Goal: Information Seeking & Learning: Learn about a topic

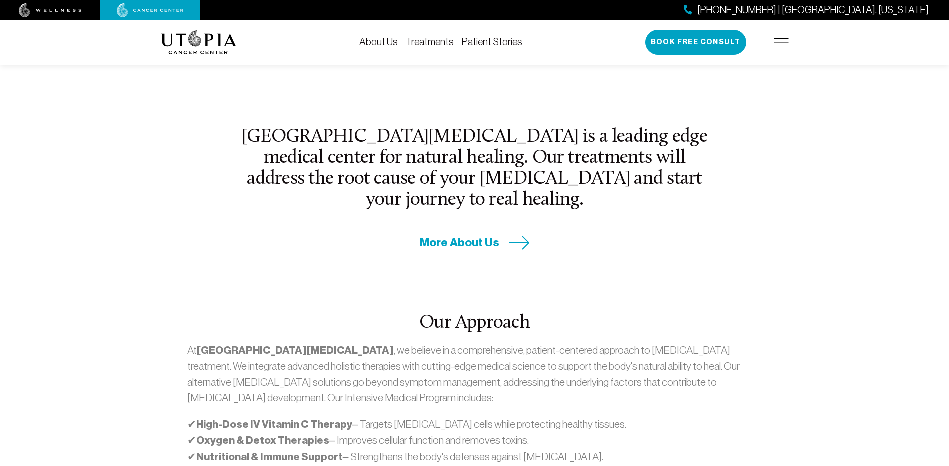
click at [469, 235] on span "More About Us" at bounding box center [460, 243] width 80 height 16
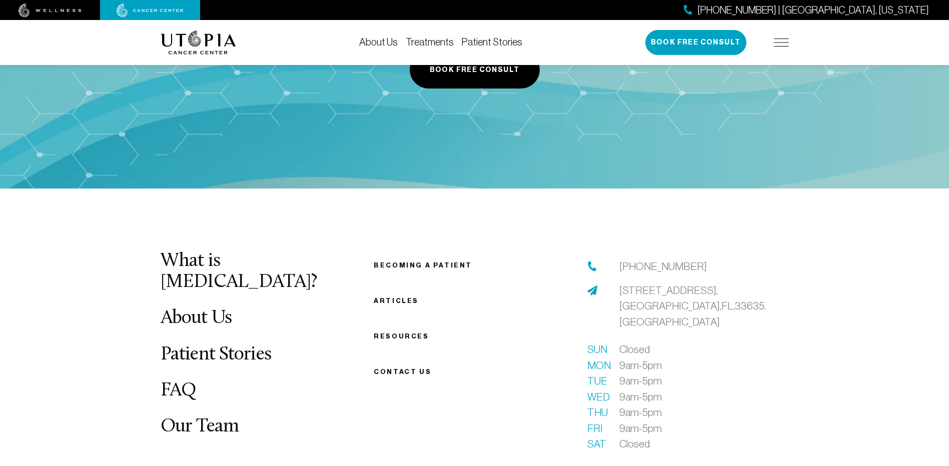
scroll to position [5072, 0]
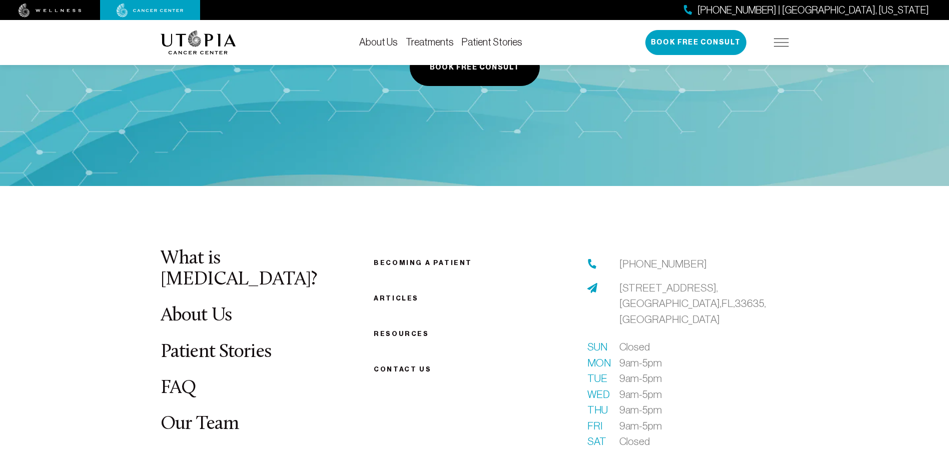
click at [176, 379] on link "FAQ" at bounding box center [179, 389] width 36 height 20
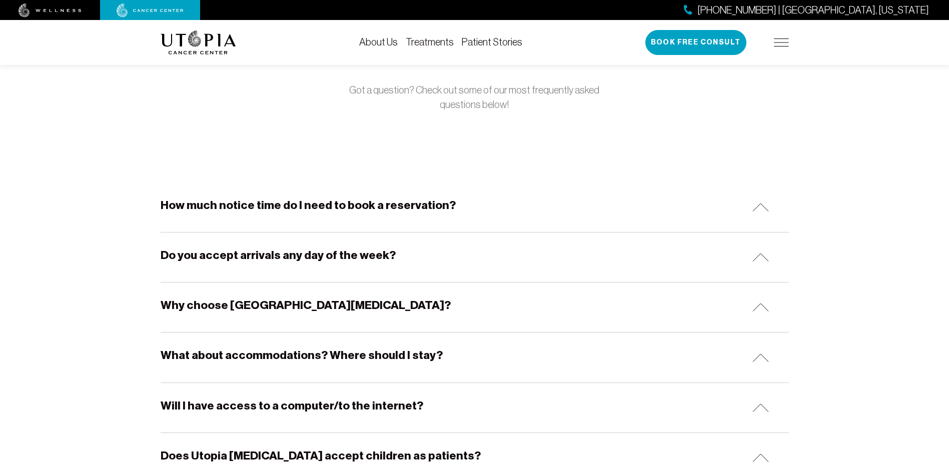
scroll to position [100, 0]
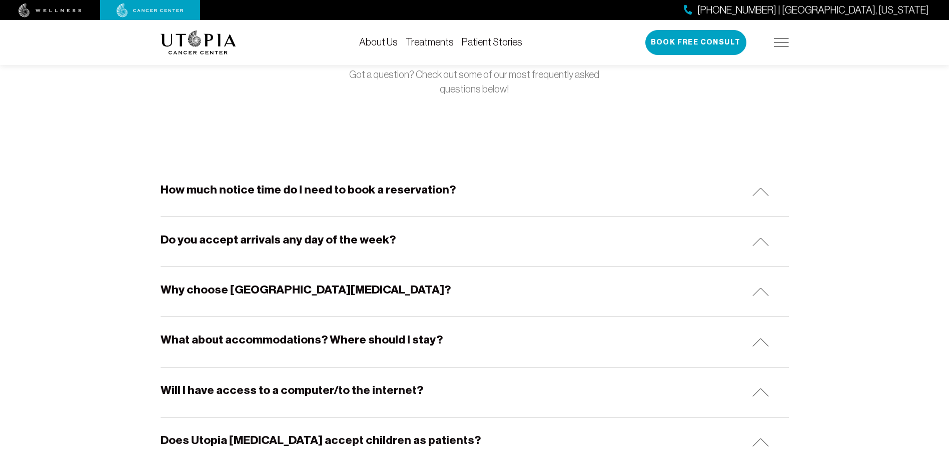
click at [202, 190] on h5 "How much notice time do I need to book a reservation?" at bounding box center [308, 190] width 295 height 16
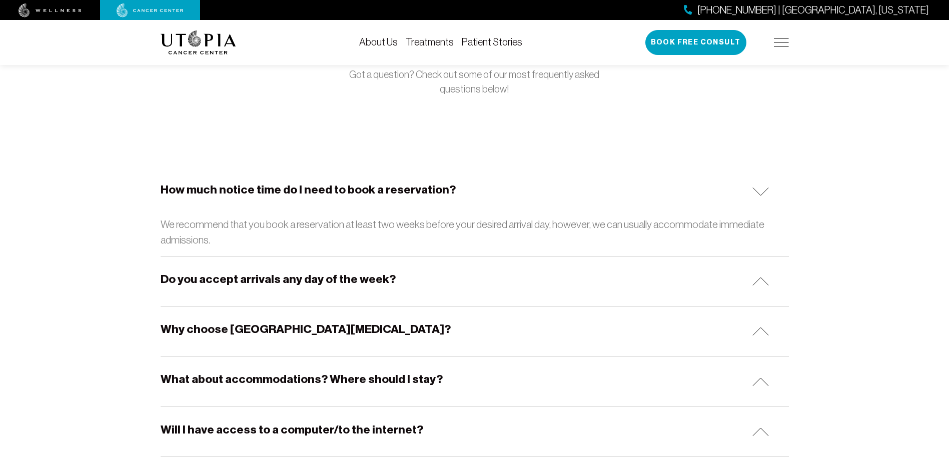
click at [202, 190] on h5 "How much notice time do I need to book a reservation?" at bounding box center [308, 190] width 295 height 16
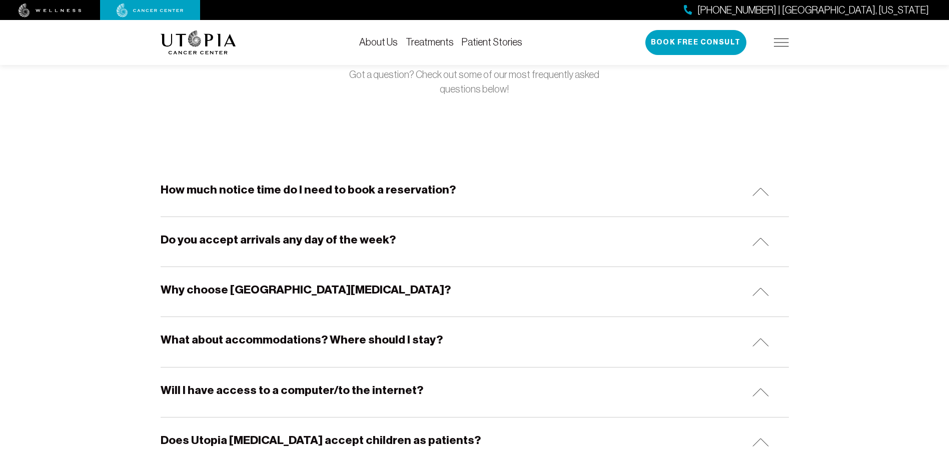
click at [202, 190] on h5 "How much notice time do I need to book a reservation?" at bounding box center [308, 190] width 295 height 16
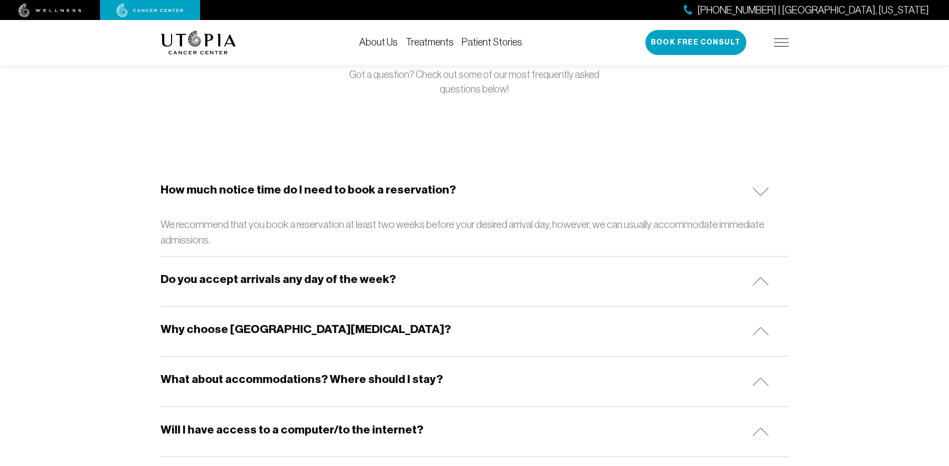
click at [202, 190] on h5 "How much notice time do I need to book a reservation?" at bounding box center [308, 190] width 295 height 16
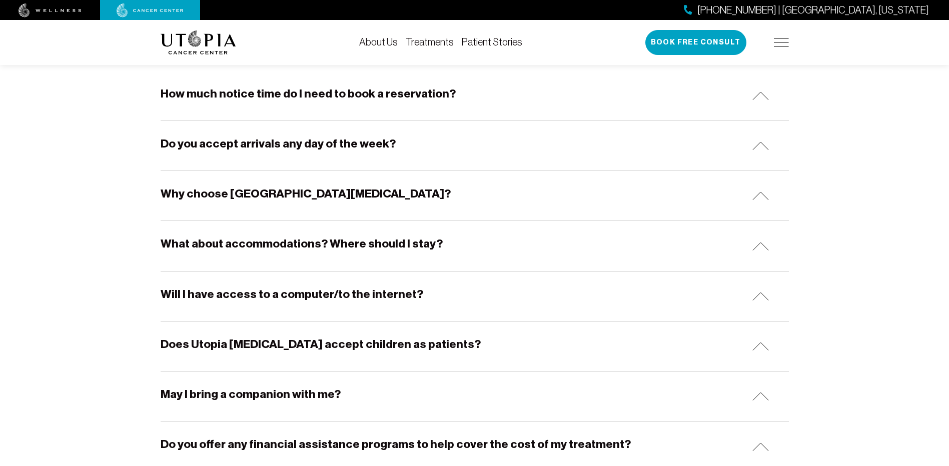
scroll to position [200, 0]
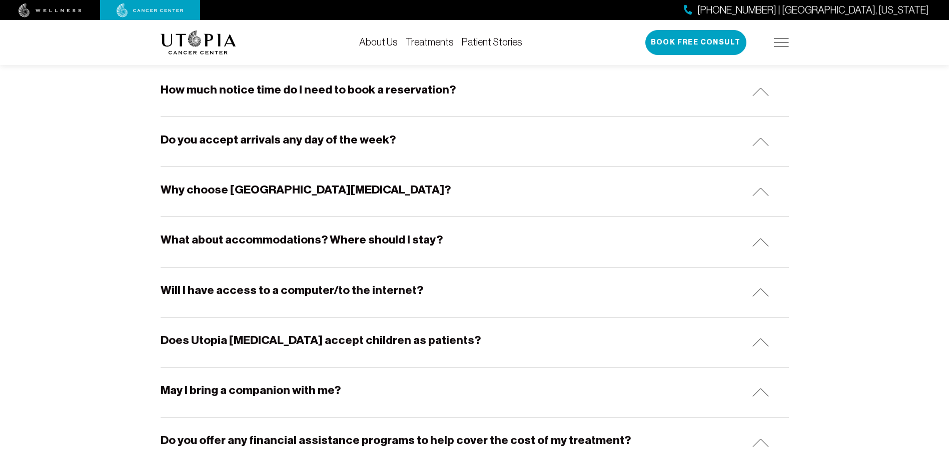
click at [176, 189] on h5 "Why choose [GEOGRAPHIC_DATA][MEDICAL_DATA]?" at bounding box center [306, 190] width 290 height 16
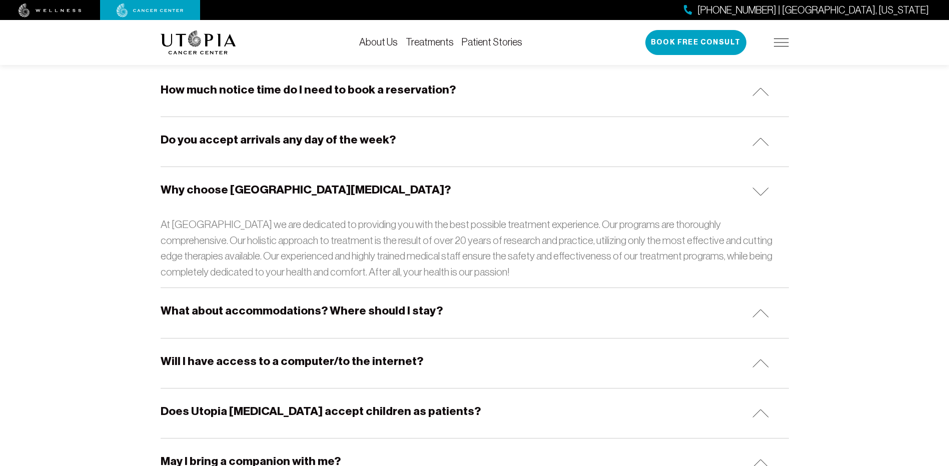
click at [176, 189] on h5 "Why choose [GEOGRAPHIC_DATA][MEDICAL_DATA]?" at bounding box center [306, 190] width 290 height 16
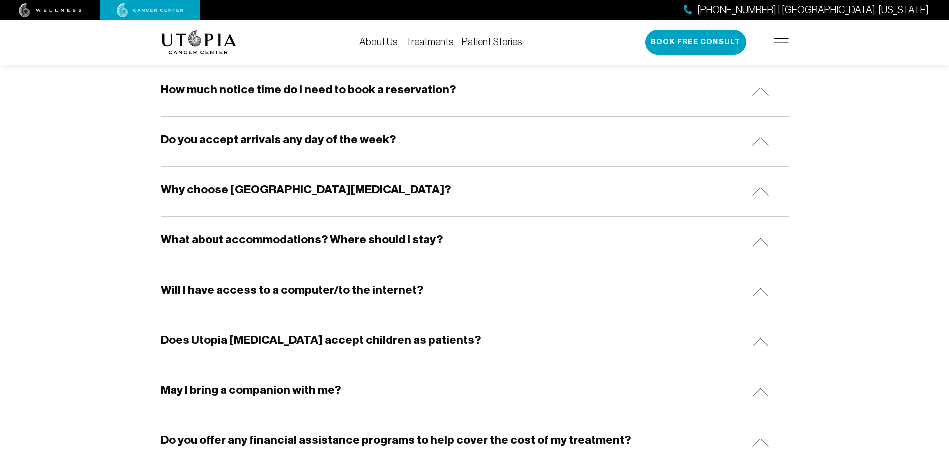
scroll to position [234, 0]
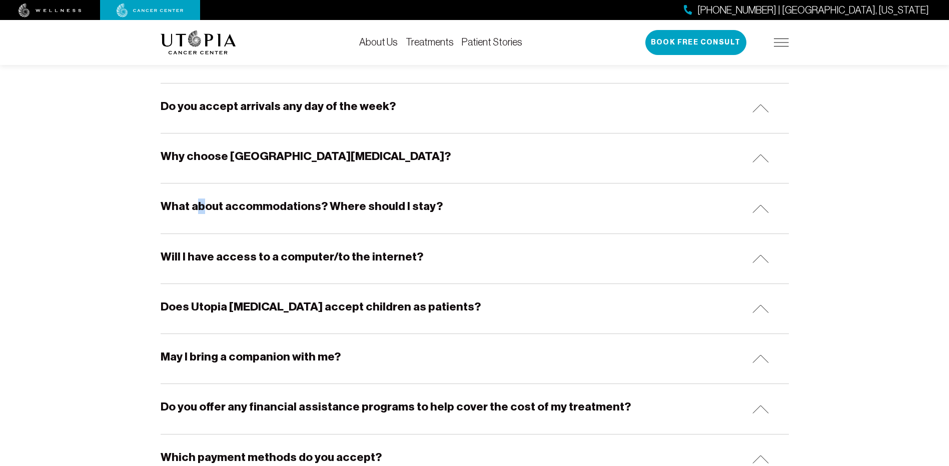
click at [200, 216] on div "What about accommodations? Where should I stay?" at bounding box center [475, 209] width 629 height 50
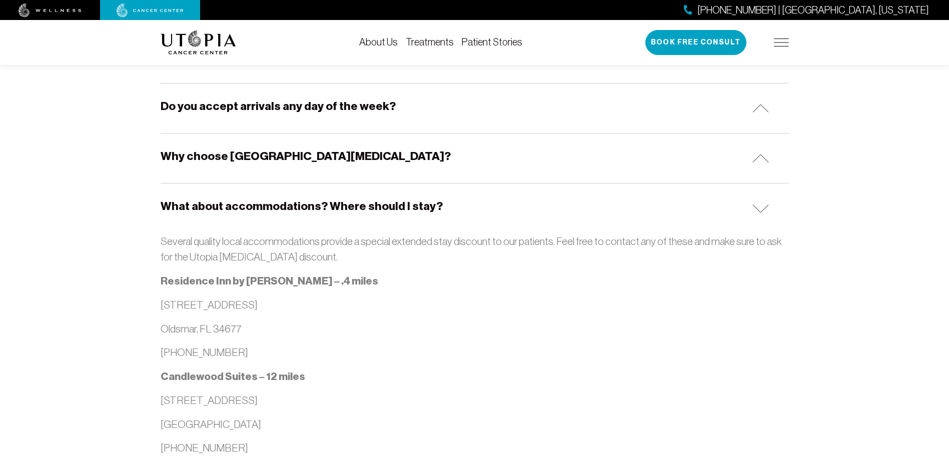
click at [356, 323] on p "Oldsmar, FL 34677" at bounding box center [475, 329] width 629 height 16
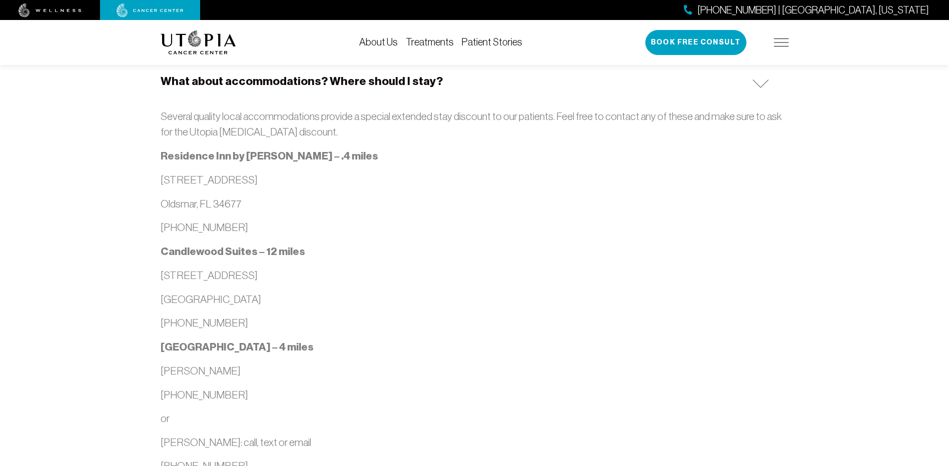
scroll to position [300, 0]
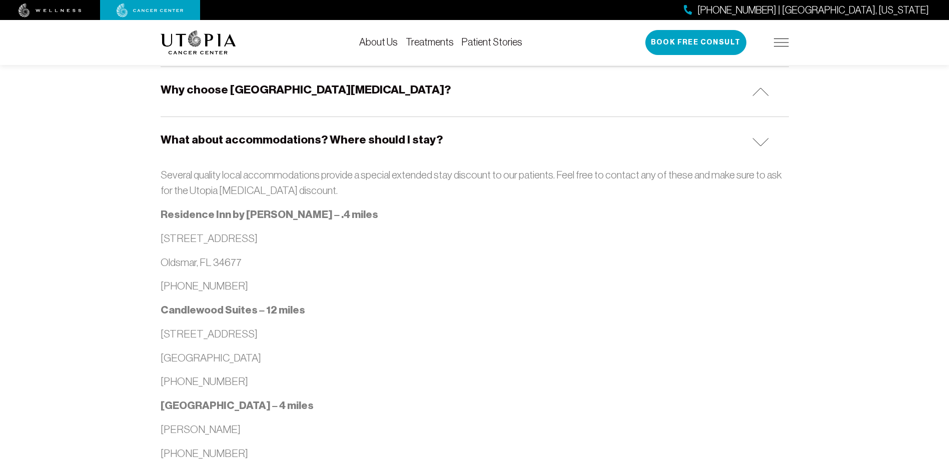
click at [240, 139] on h5 "What about accommodations? Where should I stay?" at bounding box center [302, 140] width 282 height 16
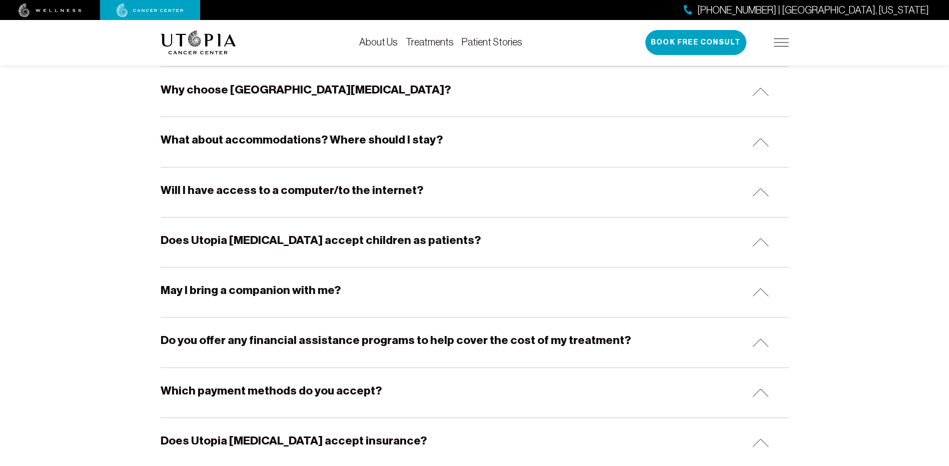
click at [244, 192] on h5 "Will I have access to a computer/to the internet?" at bounding box center [292, 191] width 263 height 16
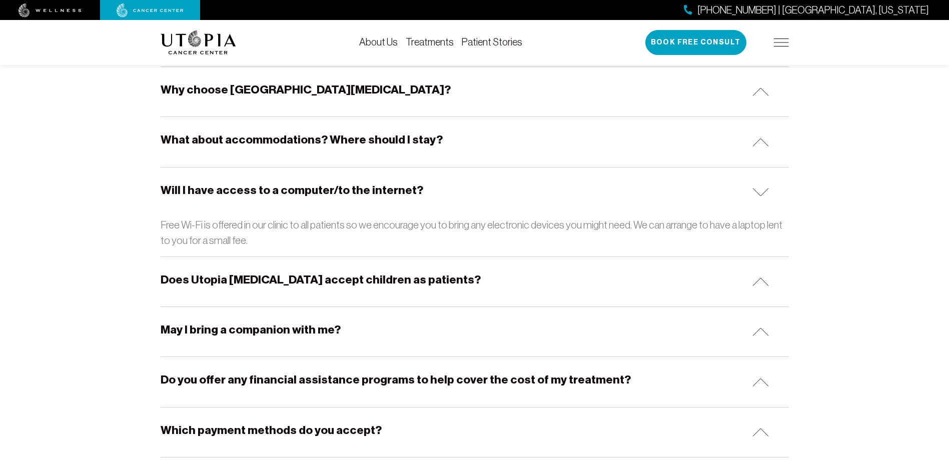
click at [244, 192] on h5 "Will I have access to a computer/to the internet?" at bounding box center [292, 191] width 263 height 16
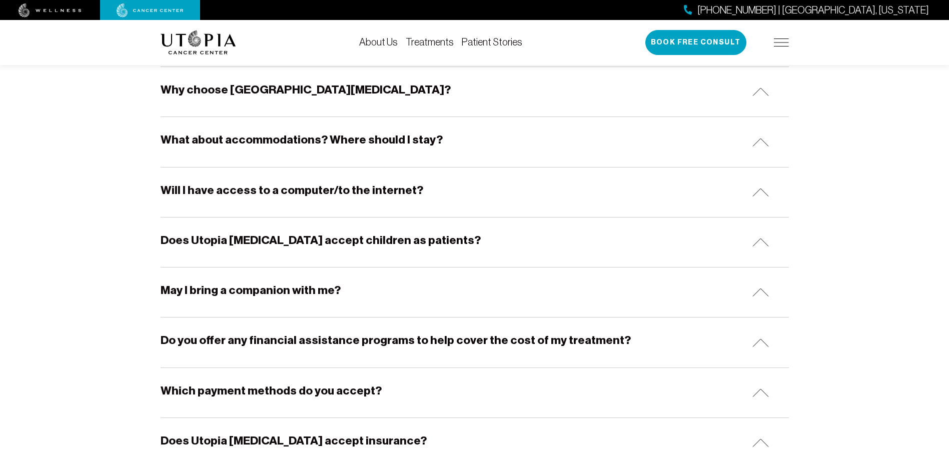
click at [267, 232] on div "Does Utopia [MEDICAL_DATA] accept children as patients?" at bounding box center [475, 243] width 629 height 50
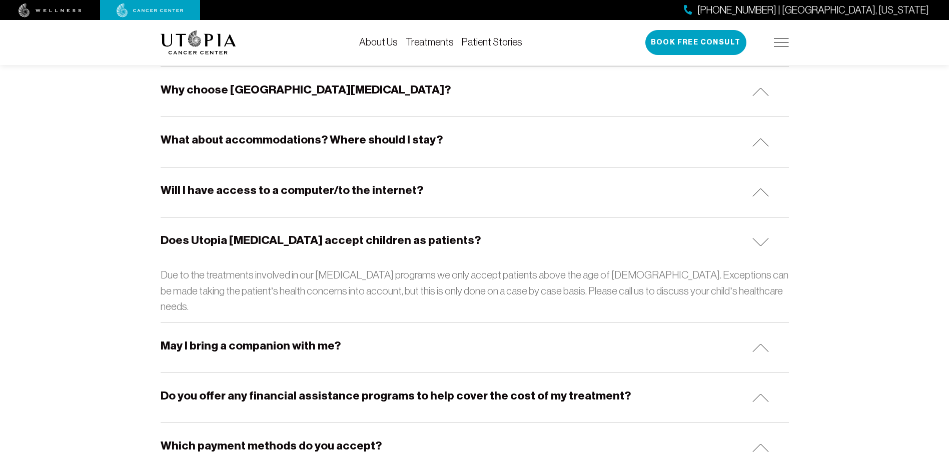
click at [272, 243] on h5 "Does Utopia [MEDICAL_DATA] accept children as patients?" at bounding box center [321, 241] width 320 height 16
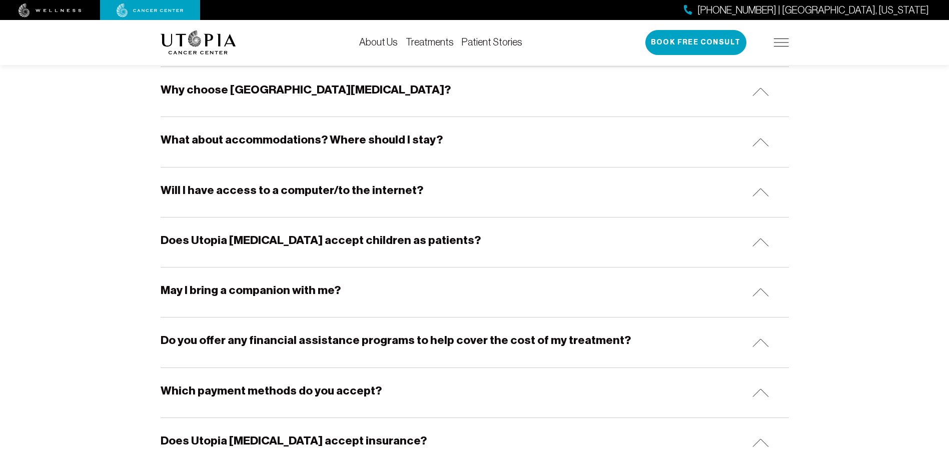
click at [272, 289] on h5 "May I bring a companion with me?" at bounding box center [251, 291] width 180 height 16
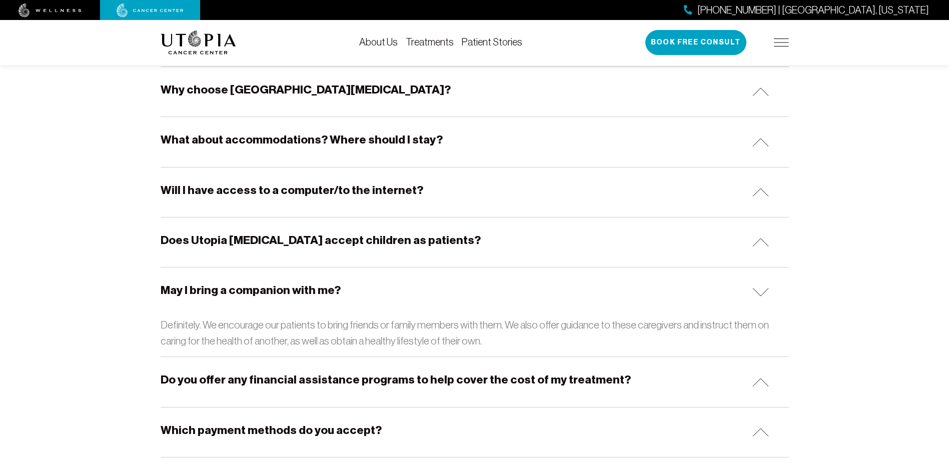
click at [272, 289] on h5 "May I bring a companion with me?" at bounding box center [251, 291] width 180 height 16
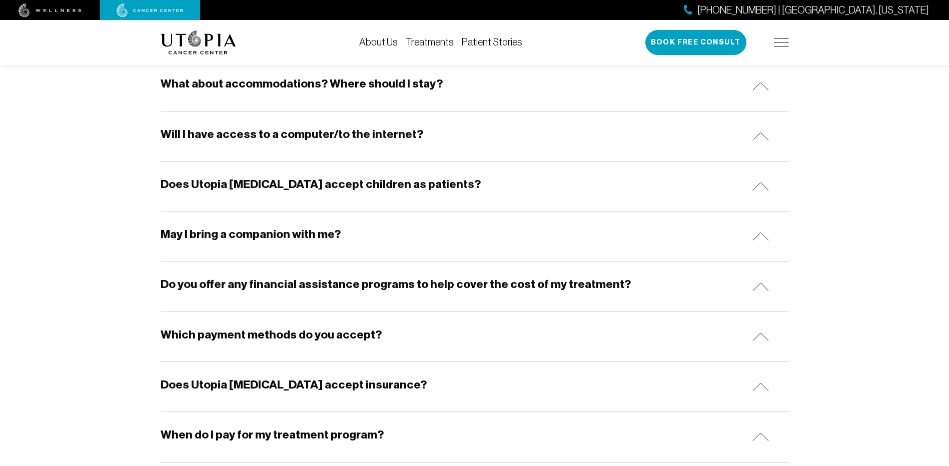
scroll to position [367, 0]
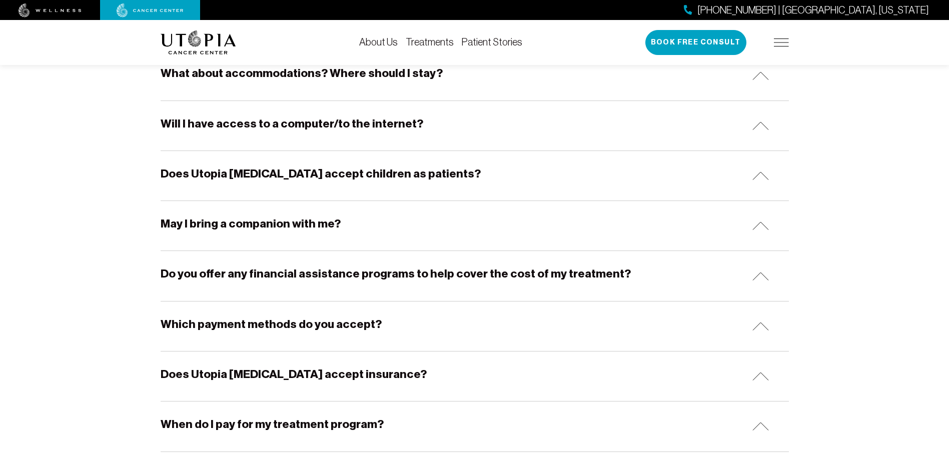
click at [276, 271] on h5 "Do you offer any financial assistance programs to help cover the cost of my tre…" at bounding box center [396, 274] width 470 height 16
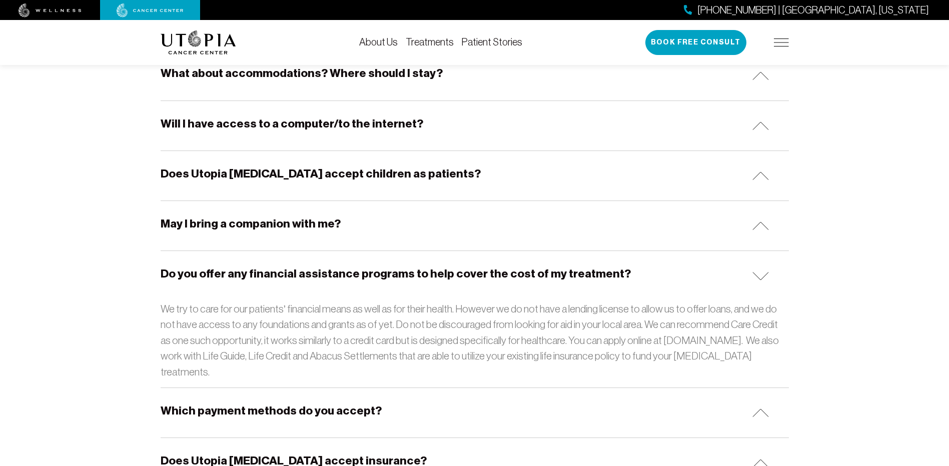
click at [276, 271] on h5 "Do you offer any financial assistance programs to help cover the cost of my tre…" at bounding box center [396, 274] width 470 height 16
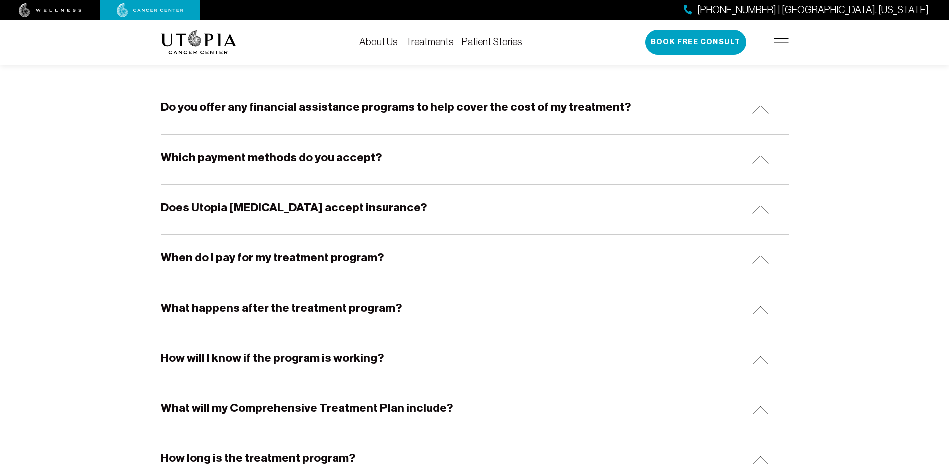
scroll to position [534, 0]
click at [279, 261] on h5 "When do I pay for my treatment program?" at bounding box center [272, 258] width 223 height 16
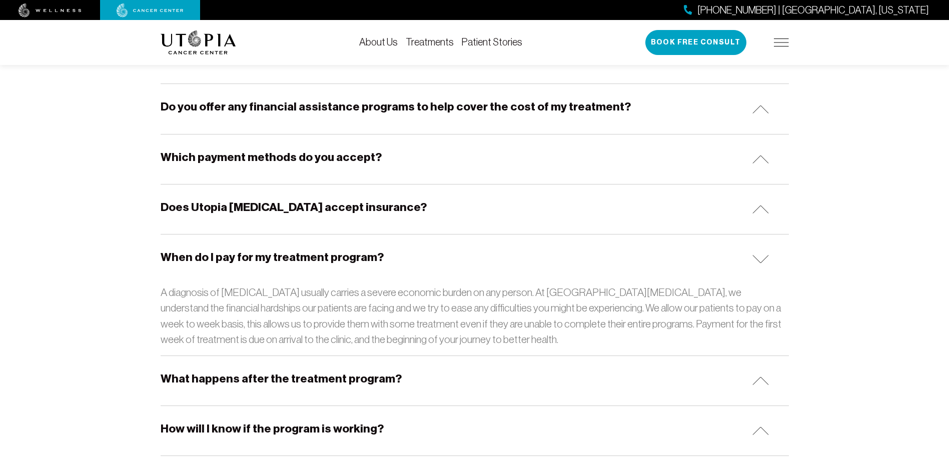
click at [279, 261] on h5 "When do I pay for my treatment program?" at bounding box center [272, 258] width 223 height 16
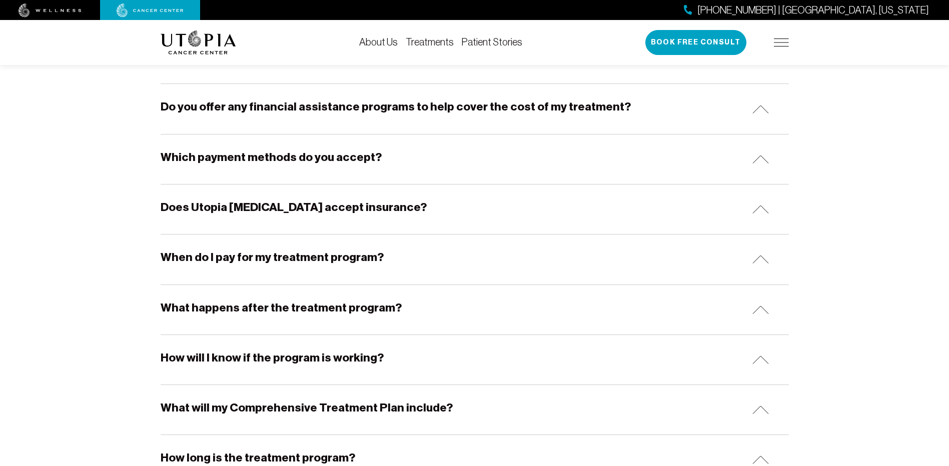
scroll to position [567, 0]
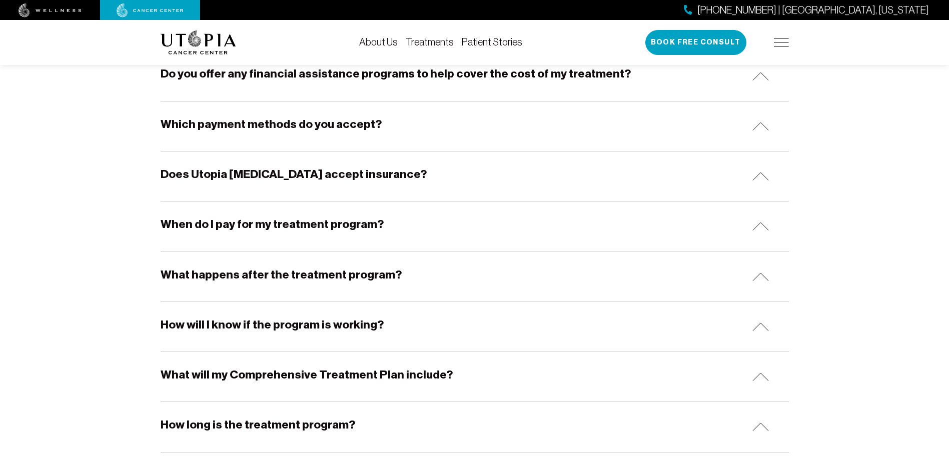
click at [305, 313] on div "How will I know if the program is working?" at bounding box center [475, 327] width 629 height 50
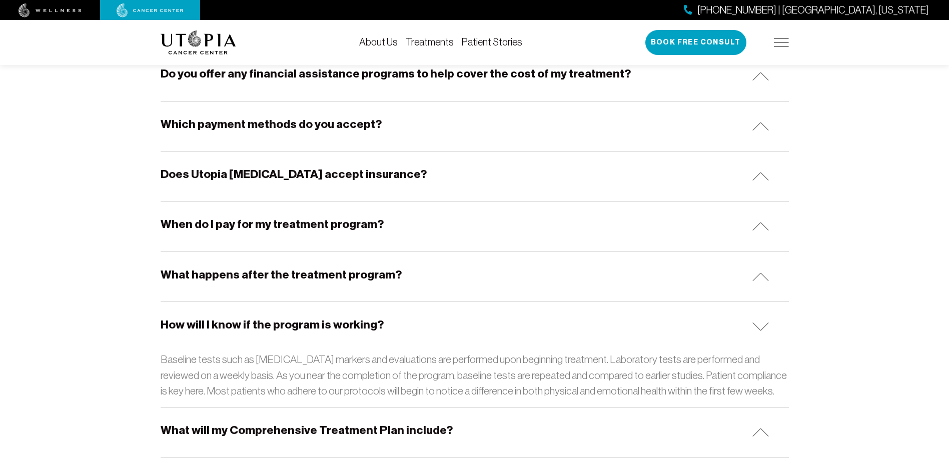
click at [307, 323] on h5 "How will I know if the program is working?" at bounding box center [272, 325] width 223 height 16
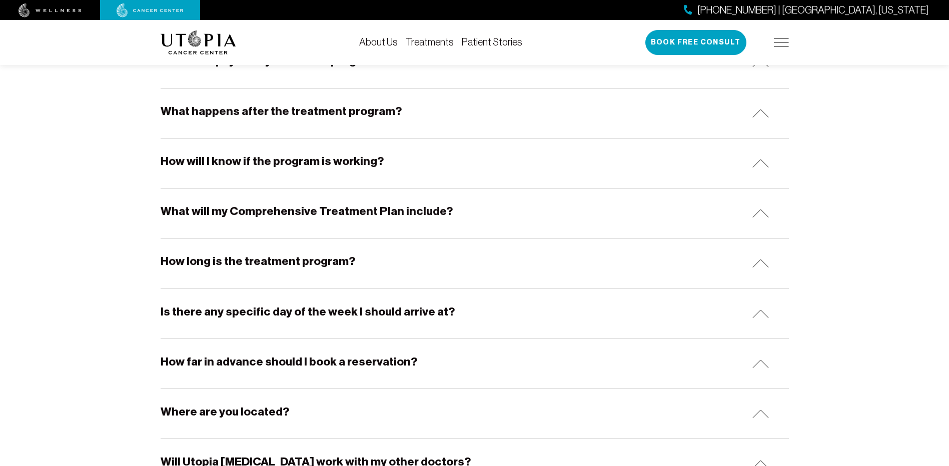
scroll to position [734, 0]
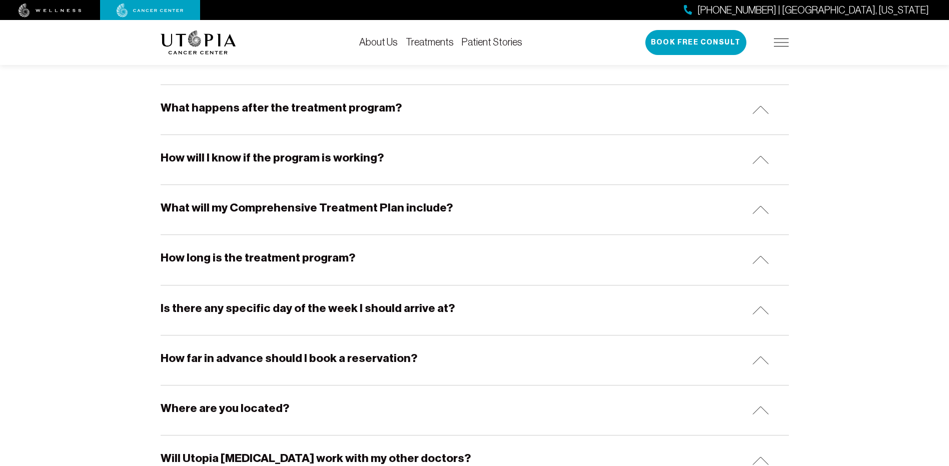
click at [318, 257] on h5 "How long is the treatment program?" at bounding box center [258, 258] width 195 height 16
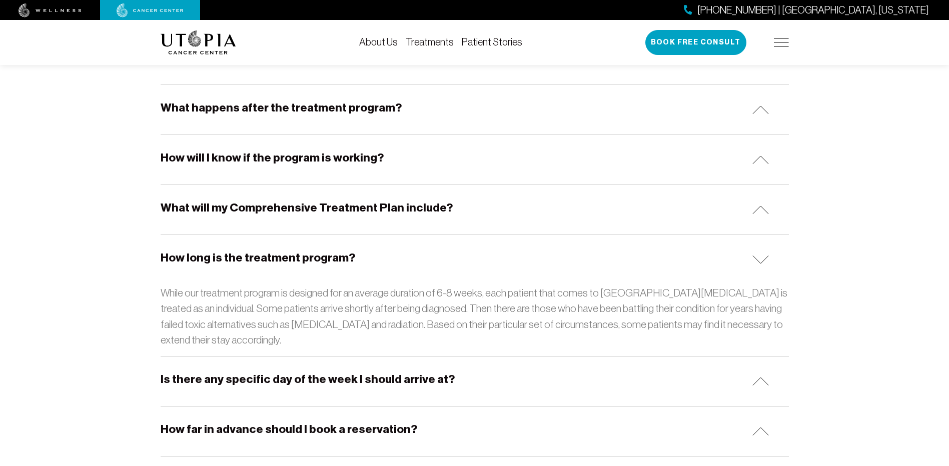
click at [318, 257] on h5 "How long is the treatment program?" at bounding box center [258, 258] width 195 height 16
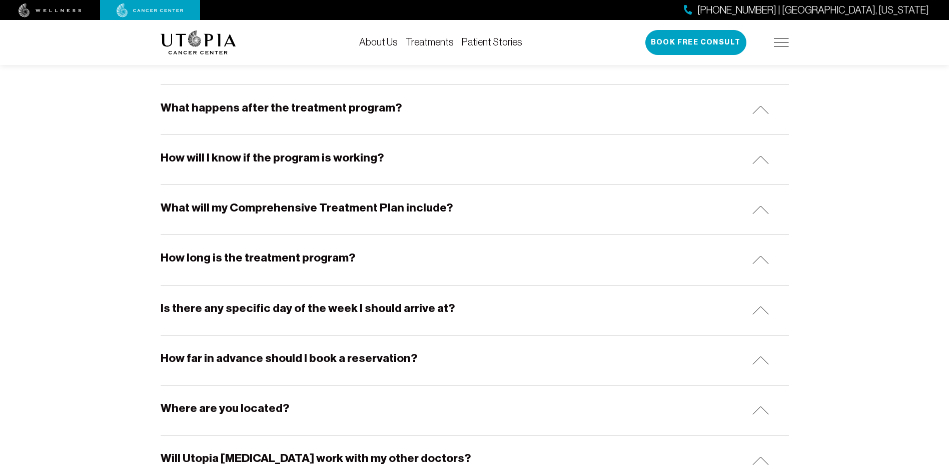
click at [318, 257] on h5 "How long is the treatment program?" at bounding box center [258, 258] width 195 height 16
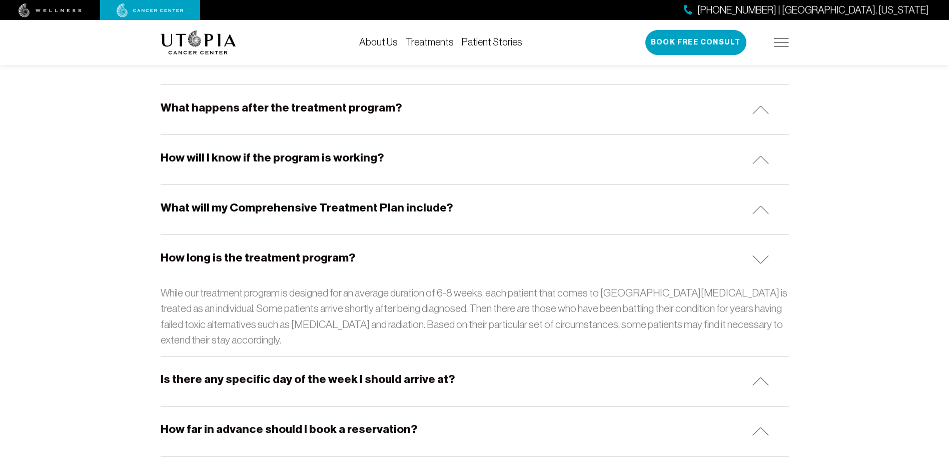
click at [318, 257] on h5 "How long is the treatment program?" at bounding box center [258, 258] width 195 height 16
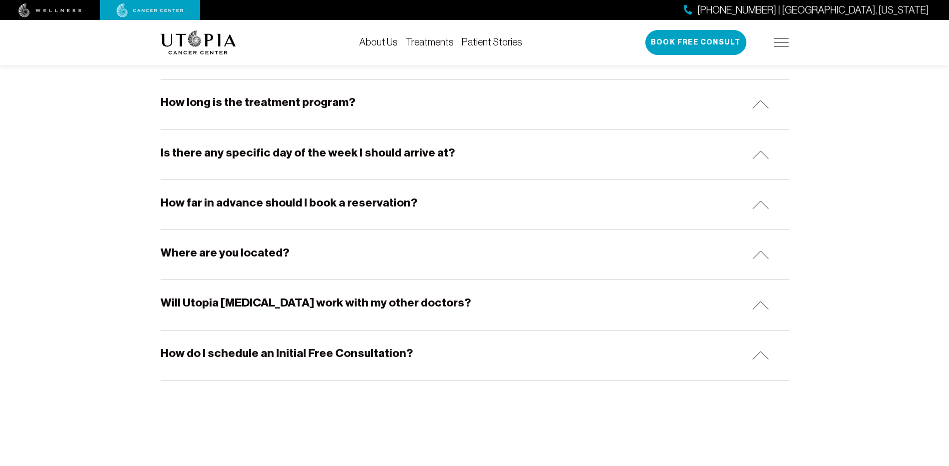
scroll to position [934, 0]
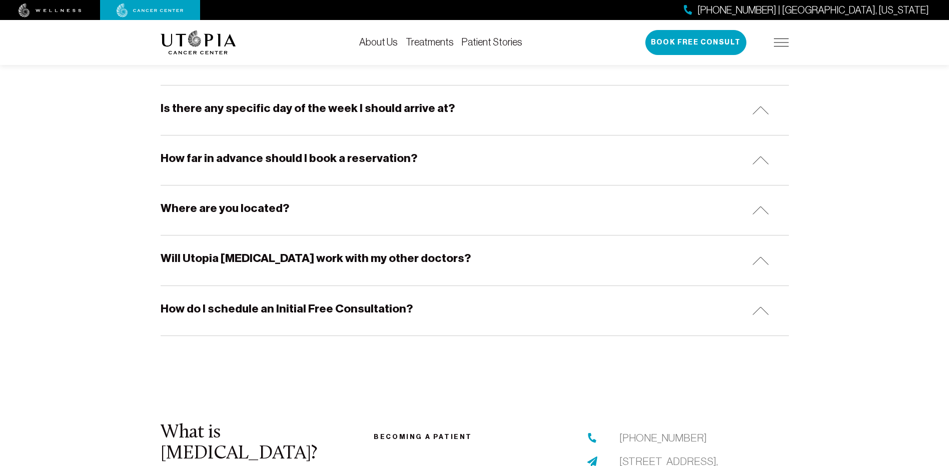
click at [379, 251] on h5 "Will Utopia [MEDICAL_DATA] work with my other doctors?" at bounding box center [316, 259] width 310 height 16
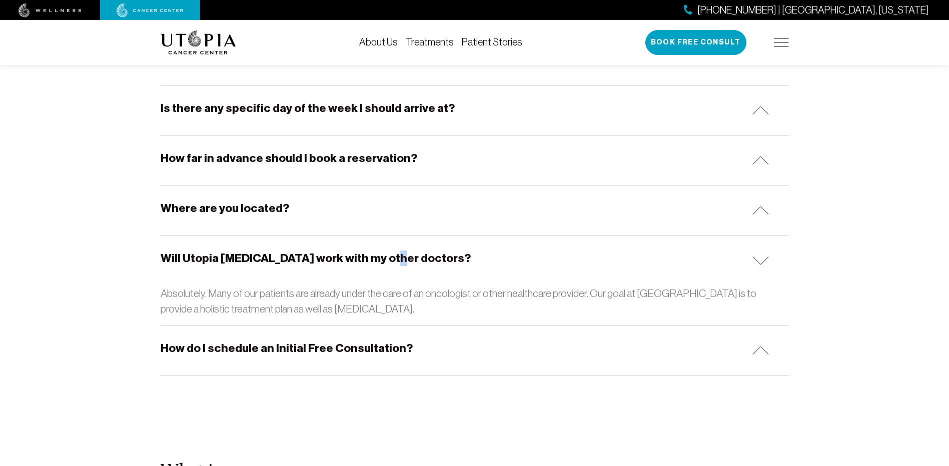
click at [385, 259] on h5 "Will Utopia [MEDICAL_DATA] work with my other doctors?" at bounding box center [316, 259] width 310 height 16
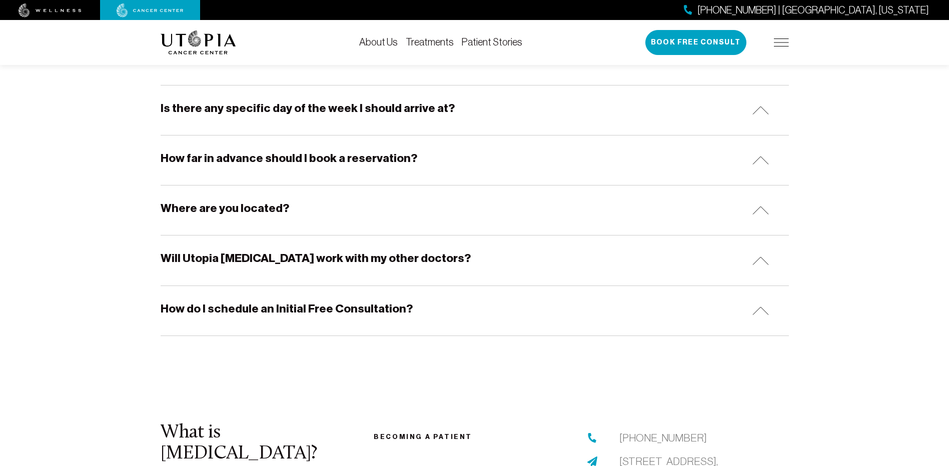
drag, startPoint x: 385, startPoint y: 259, endPoint x: 326, endPoint y: 271, distance: 60.3
click at [326, 271] on div "Will Utopia [MEDICAL_DATA] work with my other doctors?" at bounding box center [475, 261] width 629 height 50
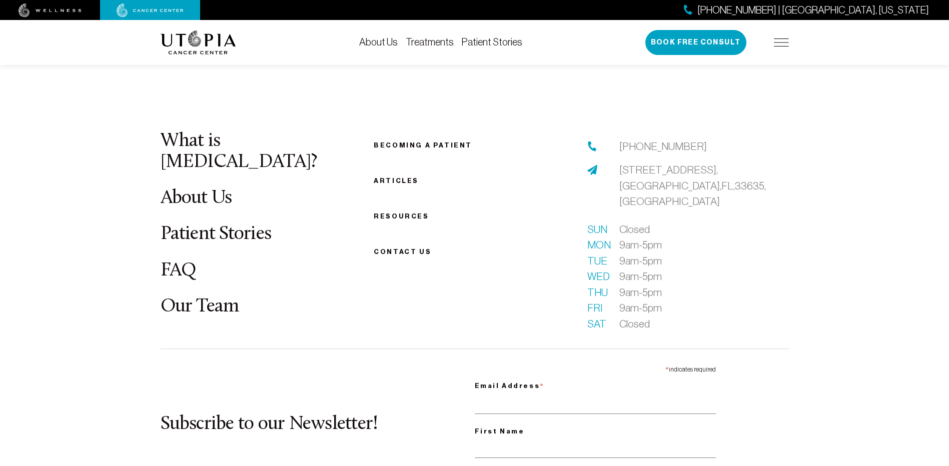
scroll to position [1268, 0]
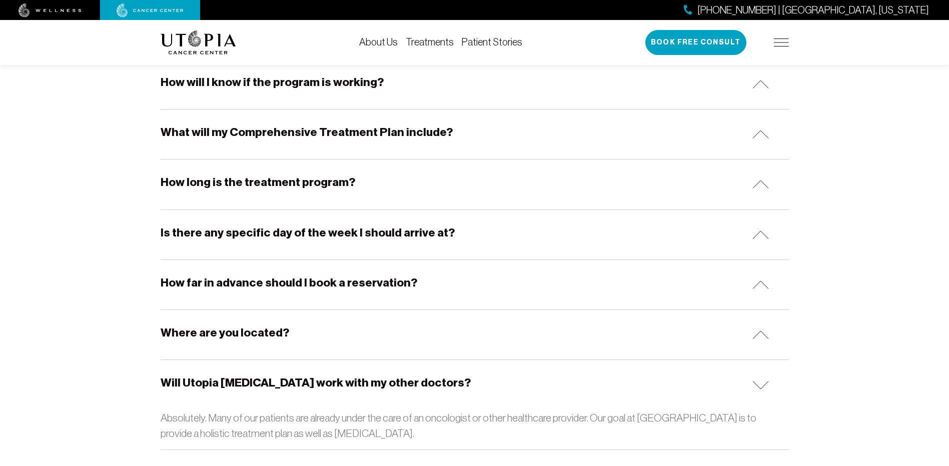
click at [474, 42] on link "Patient Stories" at bounding box center [492, 42] width 61 height 11
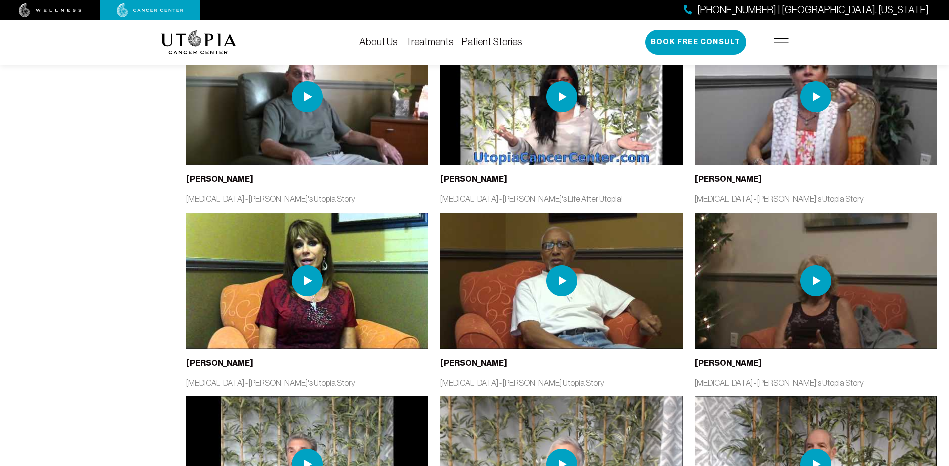
scroll to position [1435, 0]
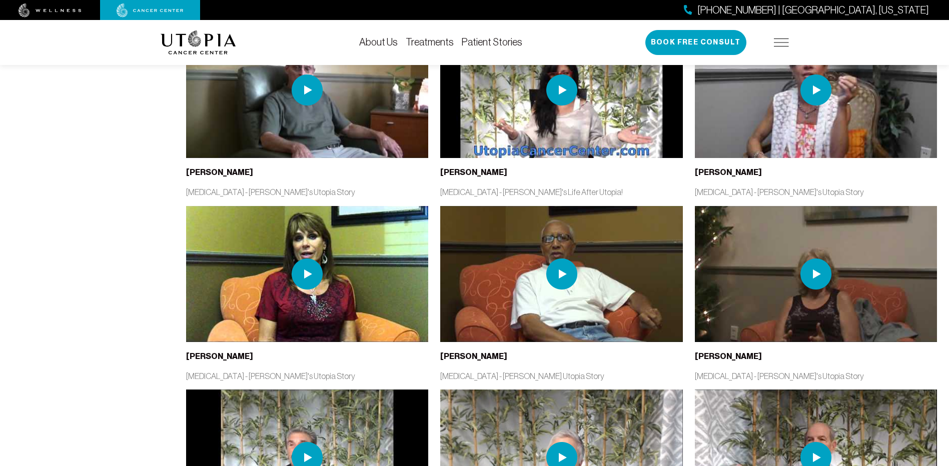
click at [778, 41] on img at bounding box center [781, 43] width 15 height 8
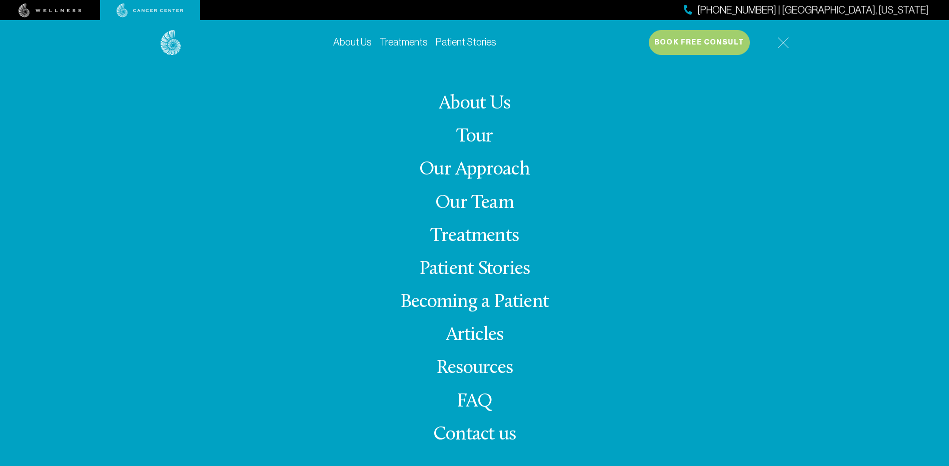
click at [494, 234] on link "Treatments" at bounding box center [474, 237] width 89 height 20
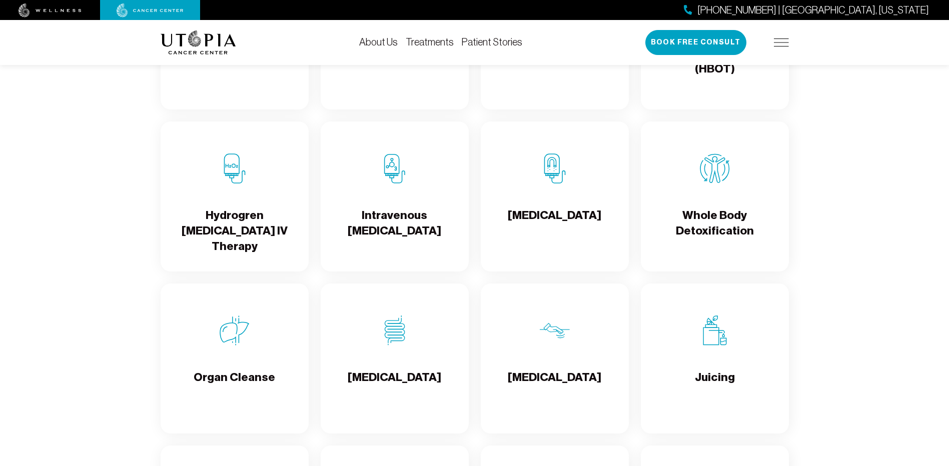
scroll to position [1168, 0]
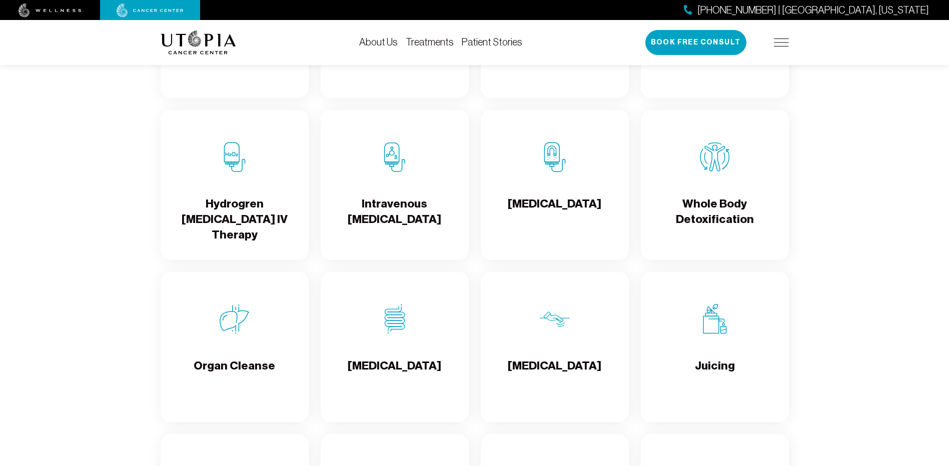
click at [558, 202] on h4 "[MEDICAL_DATA]" at bounding box center [555, 212] width 94 height 33
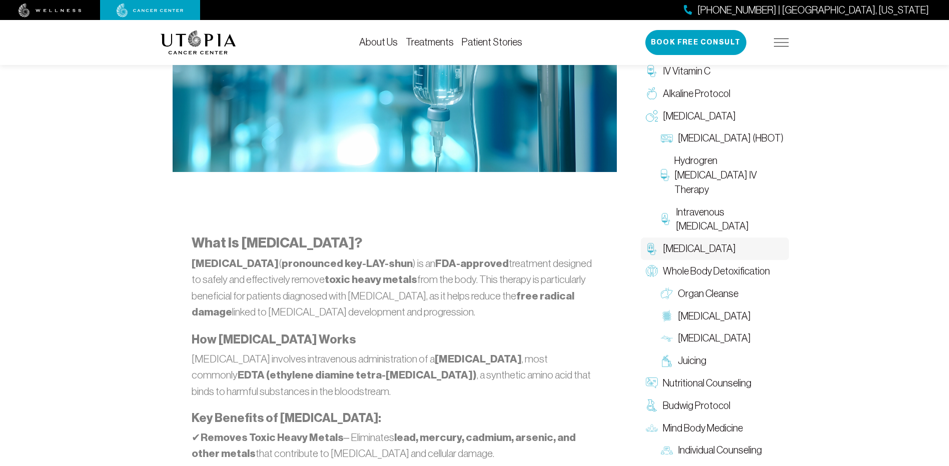
scroll to position [467, 0]
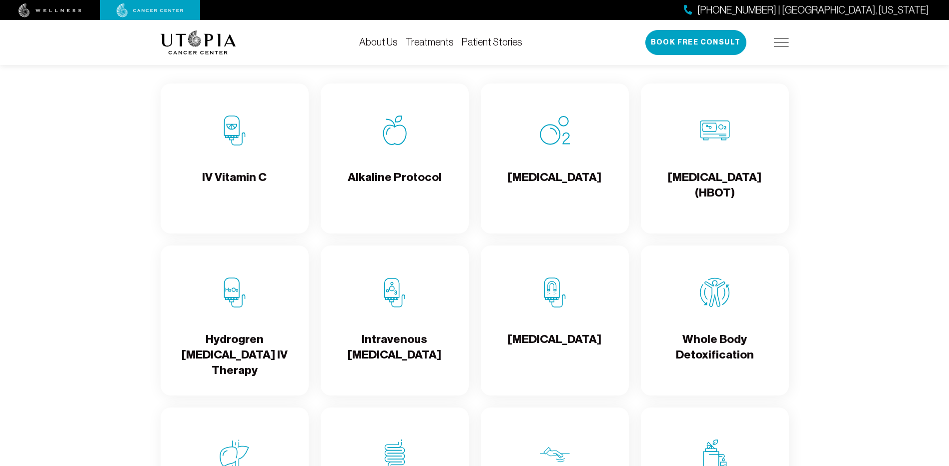
scroll to position [1168, 0]
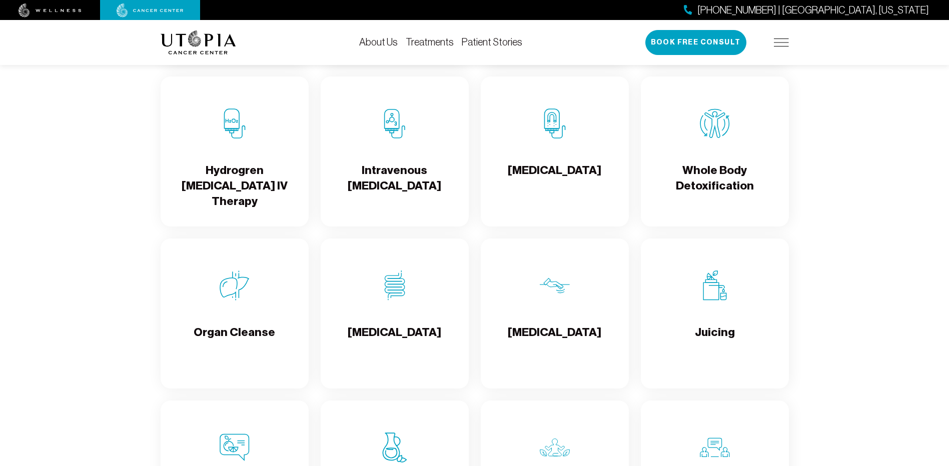
click at [203, 171] on h4 "Hydrogren [MEDICAL_DATA] IV Therapy" at bounding box center [235, 186] width 132 height 47
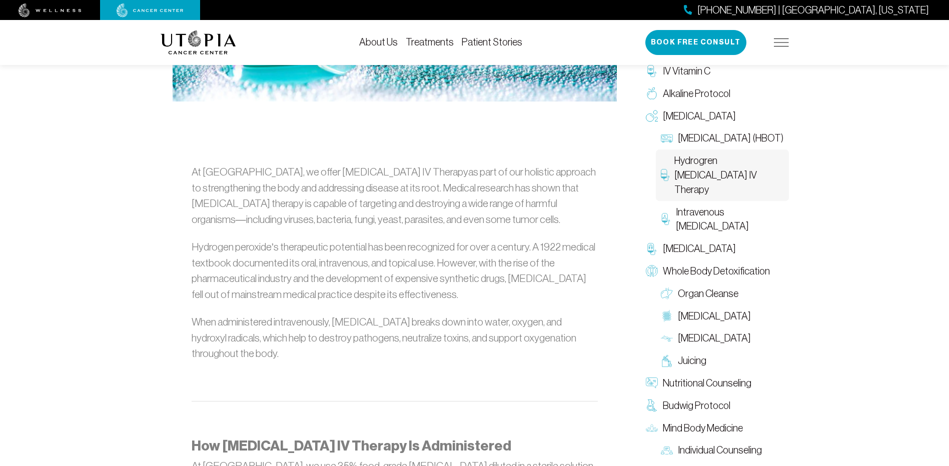
scroll to position [501, 0]
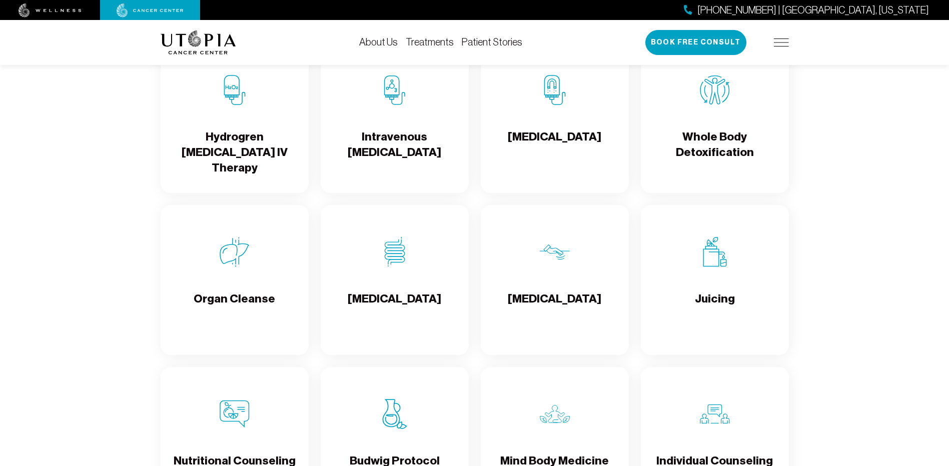
scroll to position [1268, 0]
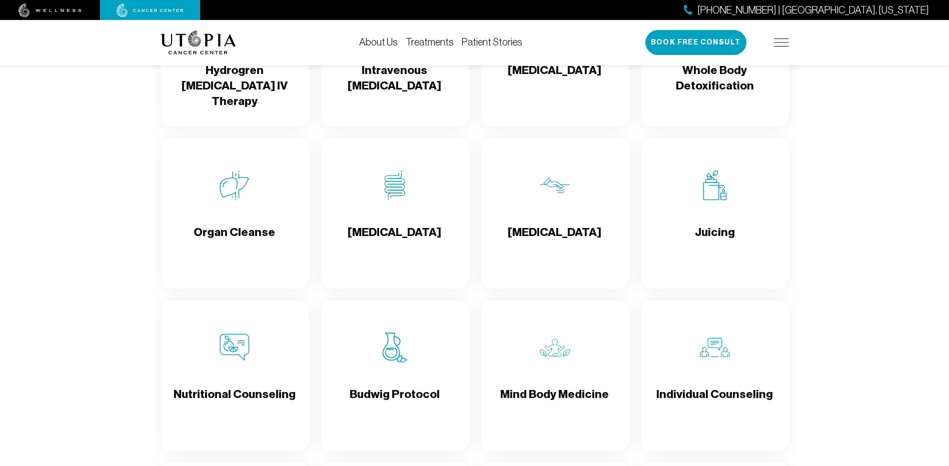
click at [400, 202] on div "[MEDICAL_DATA]" at bounding box center [395, 214] width 148 height 150
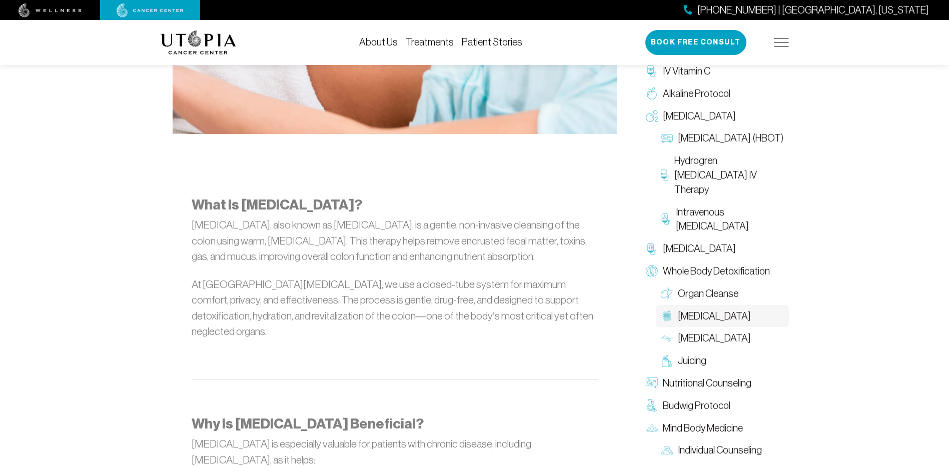
scroll to position [567, 0]
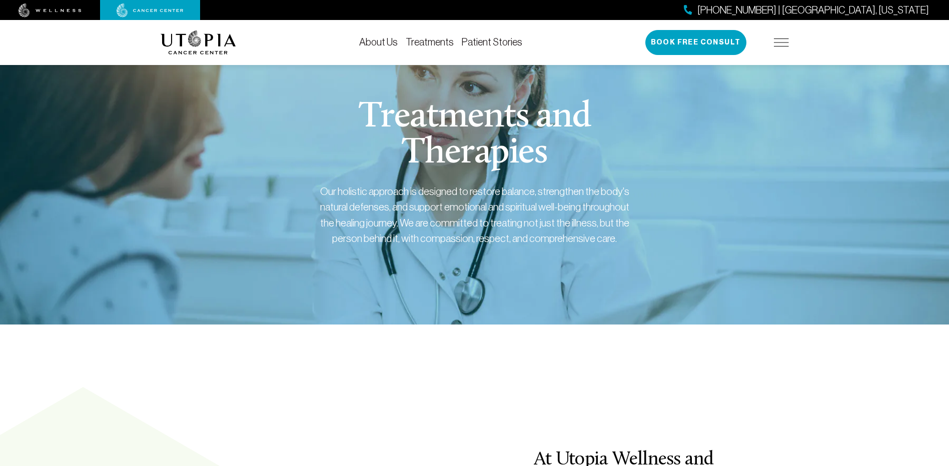
click at [52, 12] on img at bounding box center [50, 11] width 63 height 14
